Goal: Task Accomplishment & Management: Complete application form

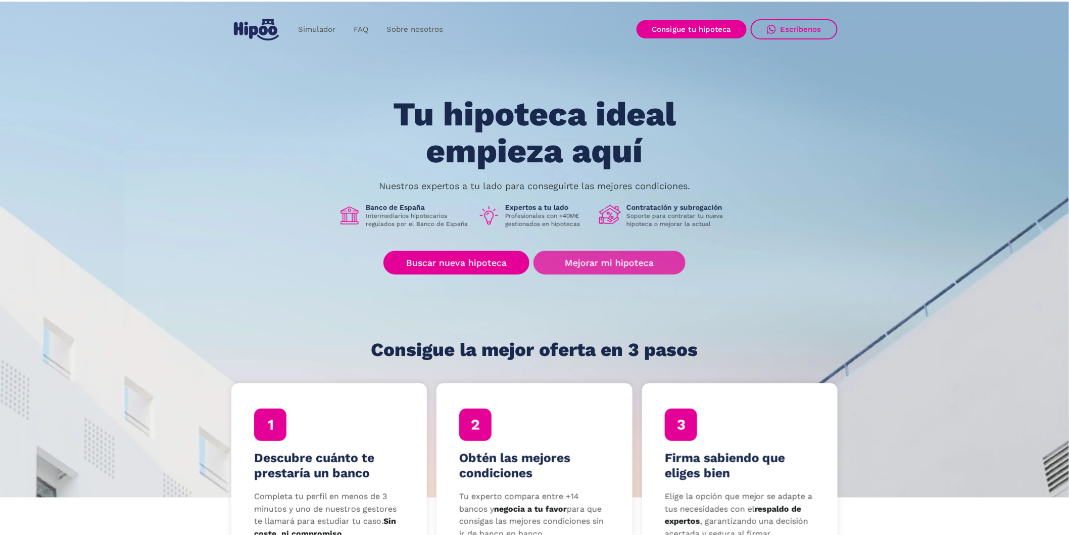
click at [637, 265] on link "Mejorar mi hipoteca" at bounding box center [610, 263] width 152 height 24
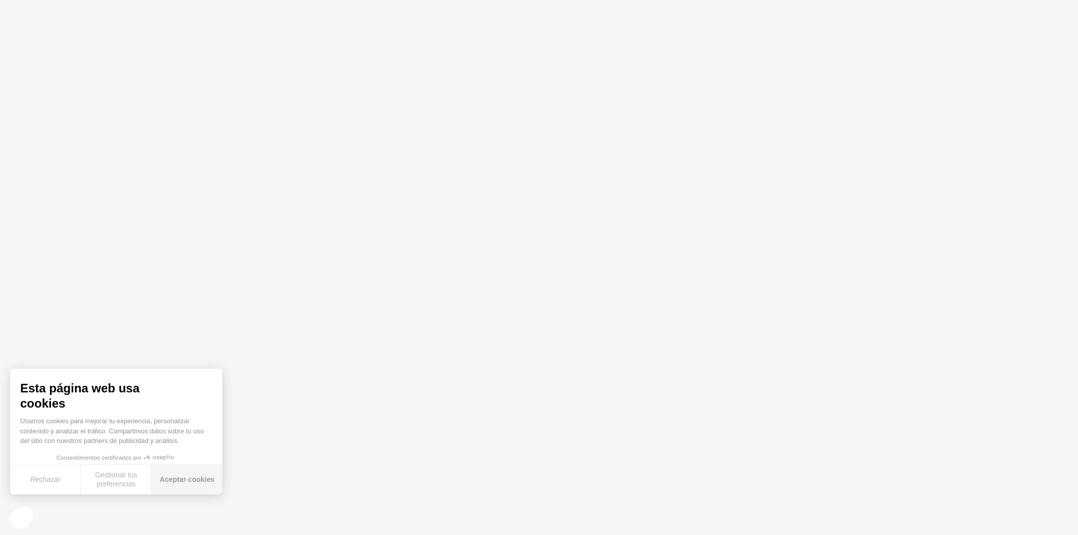
click at [189, 481] on button "Aceptar cookies" at bounding box center [187, 479] width 71 height 30
